Goal: Check status: Check status

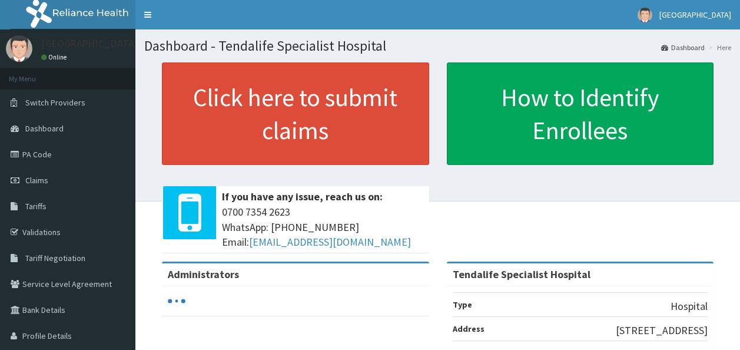
click at [43, 182] on span "Claims" at bounding box center [36, 180] width 23 height 11
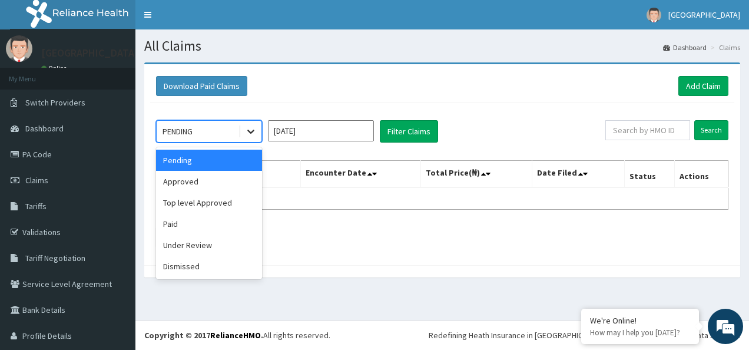
click at [254, 133] on icon at bounding box center [251, 131] width 12 height 12
click at [227, 184] on div "Approved" at bounding box center [209, 181] width 106 height 21
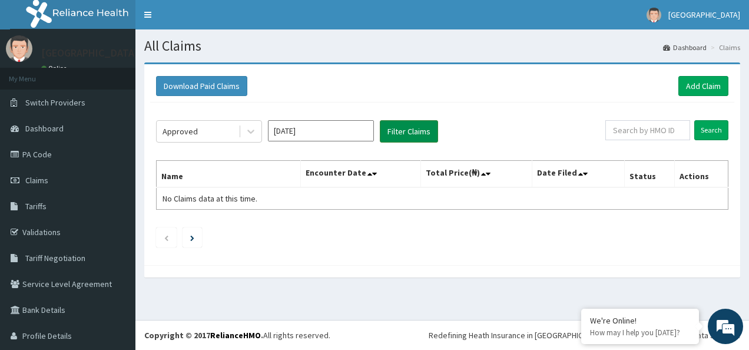
click at [398, 130] on button "Filter Claims" at bounding box center [409, 131] width 58 height 22
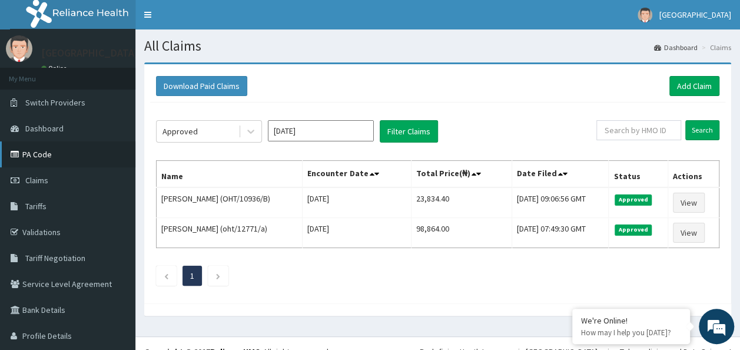
click at [38, 154] on link "PA Code" at bounding box center [67, 154] width 135 height 26
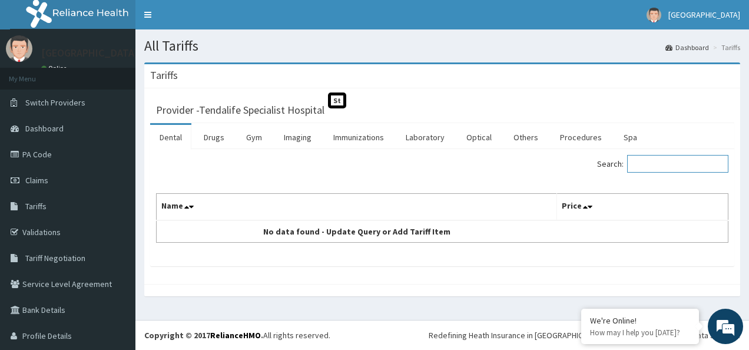
click at [677, 163] on input "Search:" at bounding box center [677, 164] width 101 height 18
click at [214, 142] on link "Drugs" at bounding box center [213, 137] width 39 height 25
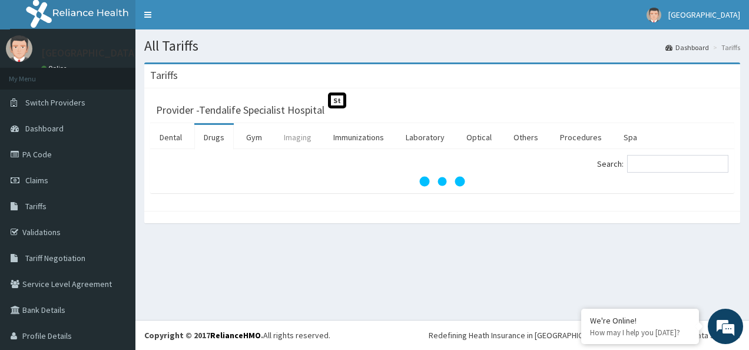
click at [302, 135] on link "Imaging" at bounding box center [297, 137] width 47 height 25
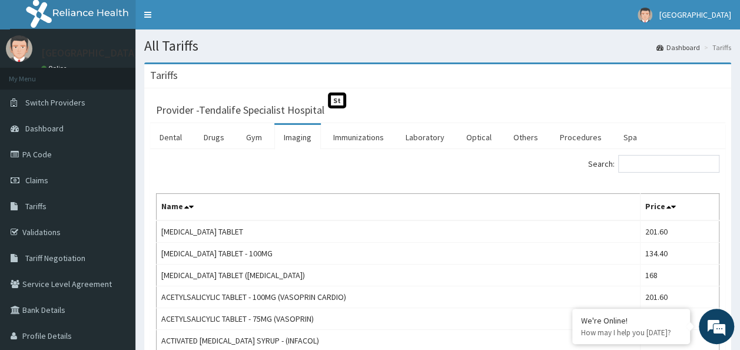
click at [339, 104] on span "St" at bounding box center [337, 100] width 18 height 16
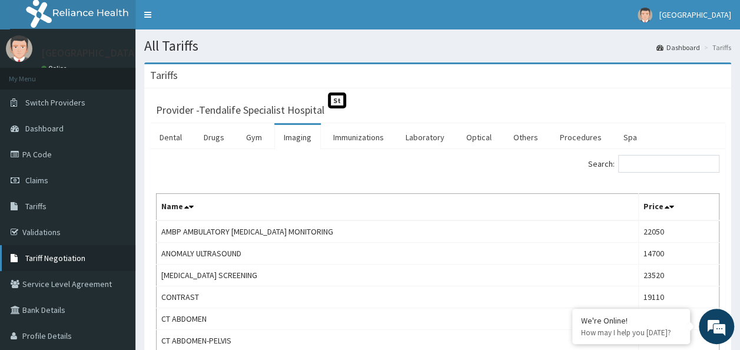
click at [48, 258] on span "Tariff Negotiation" at bounding box center [55, 258] width 60 height 11
